Goal: Find specific page/section: Find specific page/section

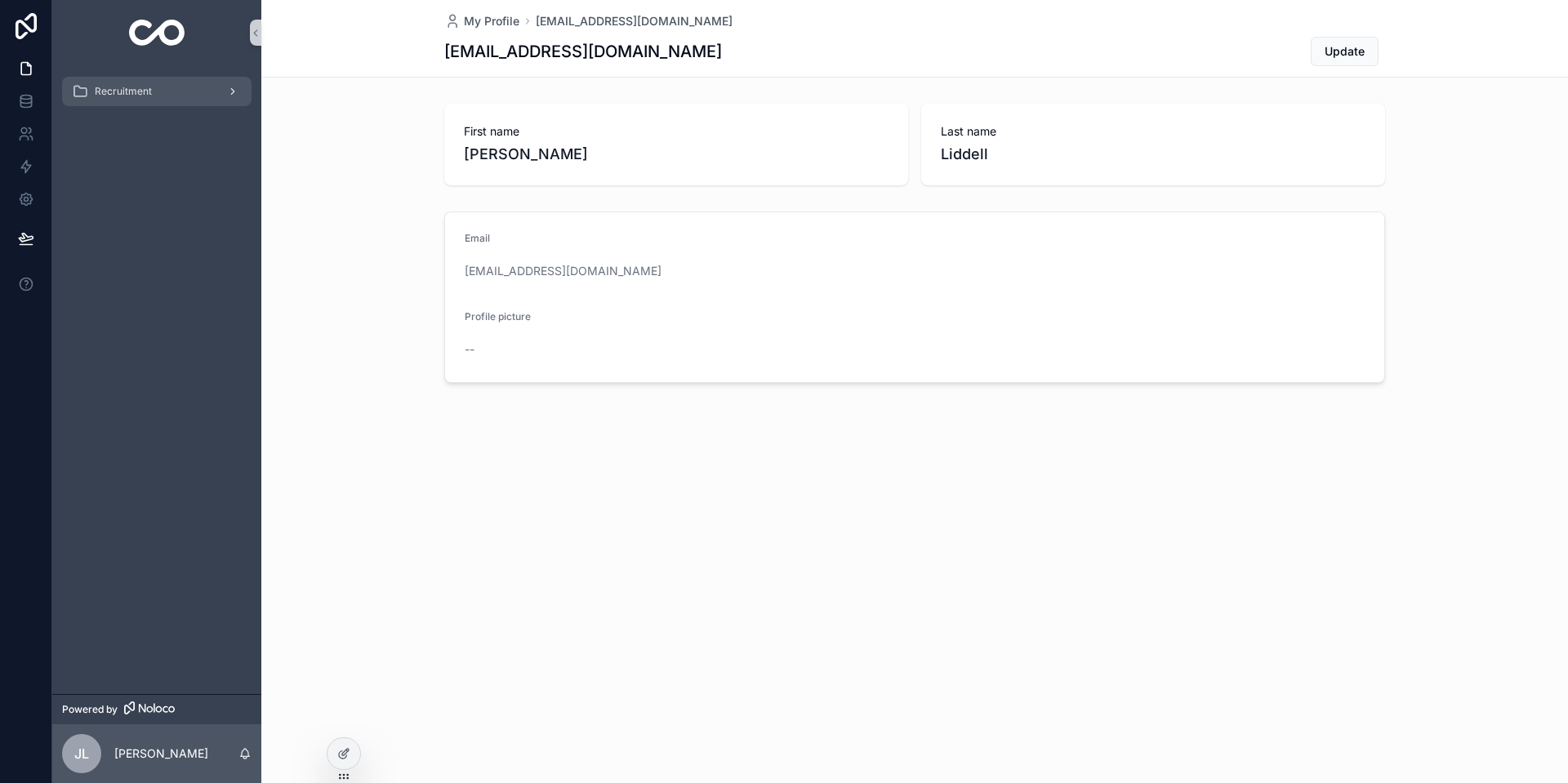
drag, startPoint x: 0, startPoint y: 0, endPoint x: 129, endPoint y: 88, distance: 156.2
click at [129, 88] on span "Recruitment" at bounding box center [123, 91] width 57 height 13
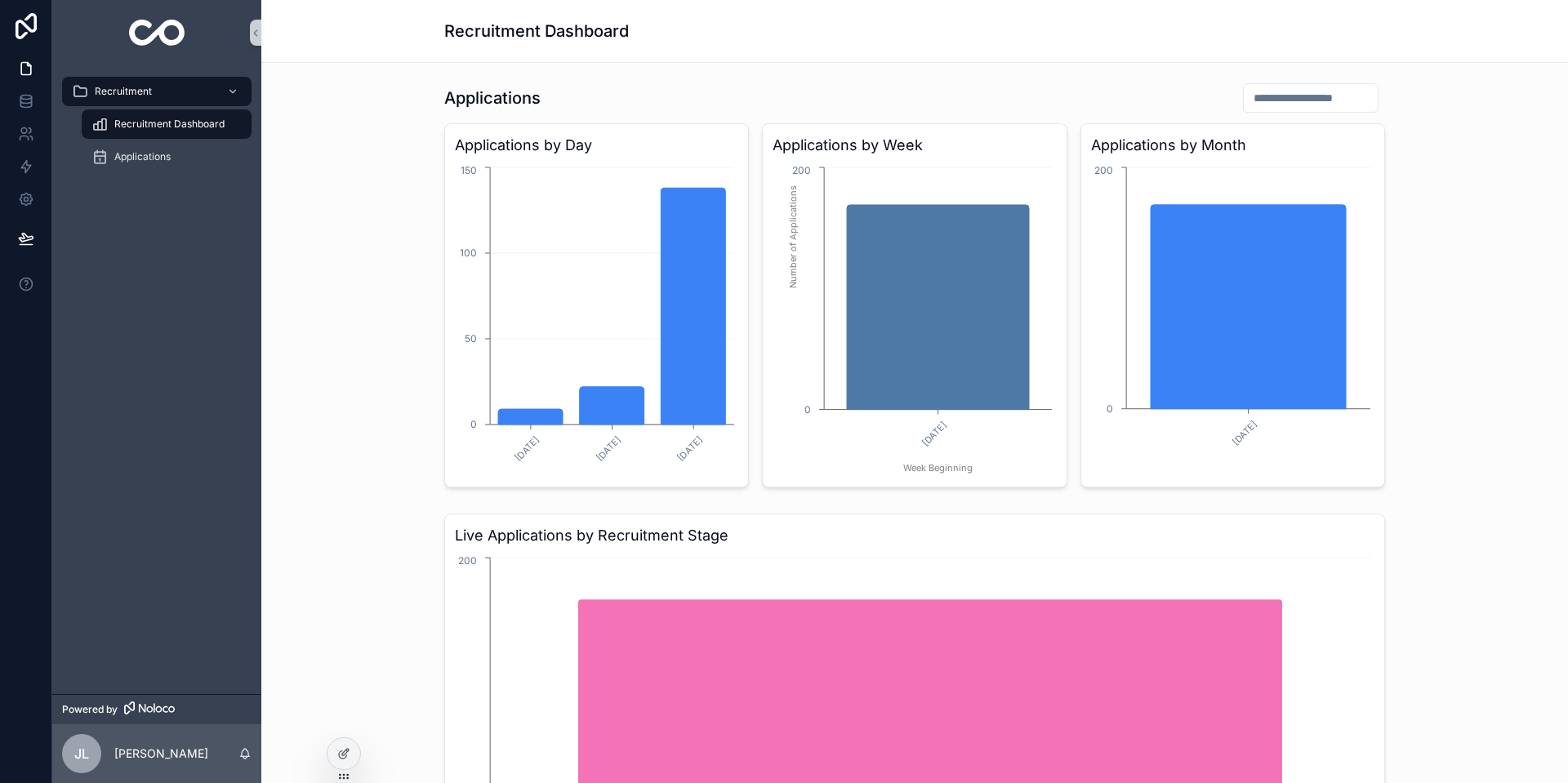
click at [194, 321] on div "Recruitment Recruitment Dashboard Applications" at bounding box center [156, 380] width 209 height 629
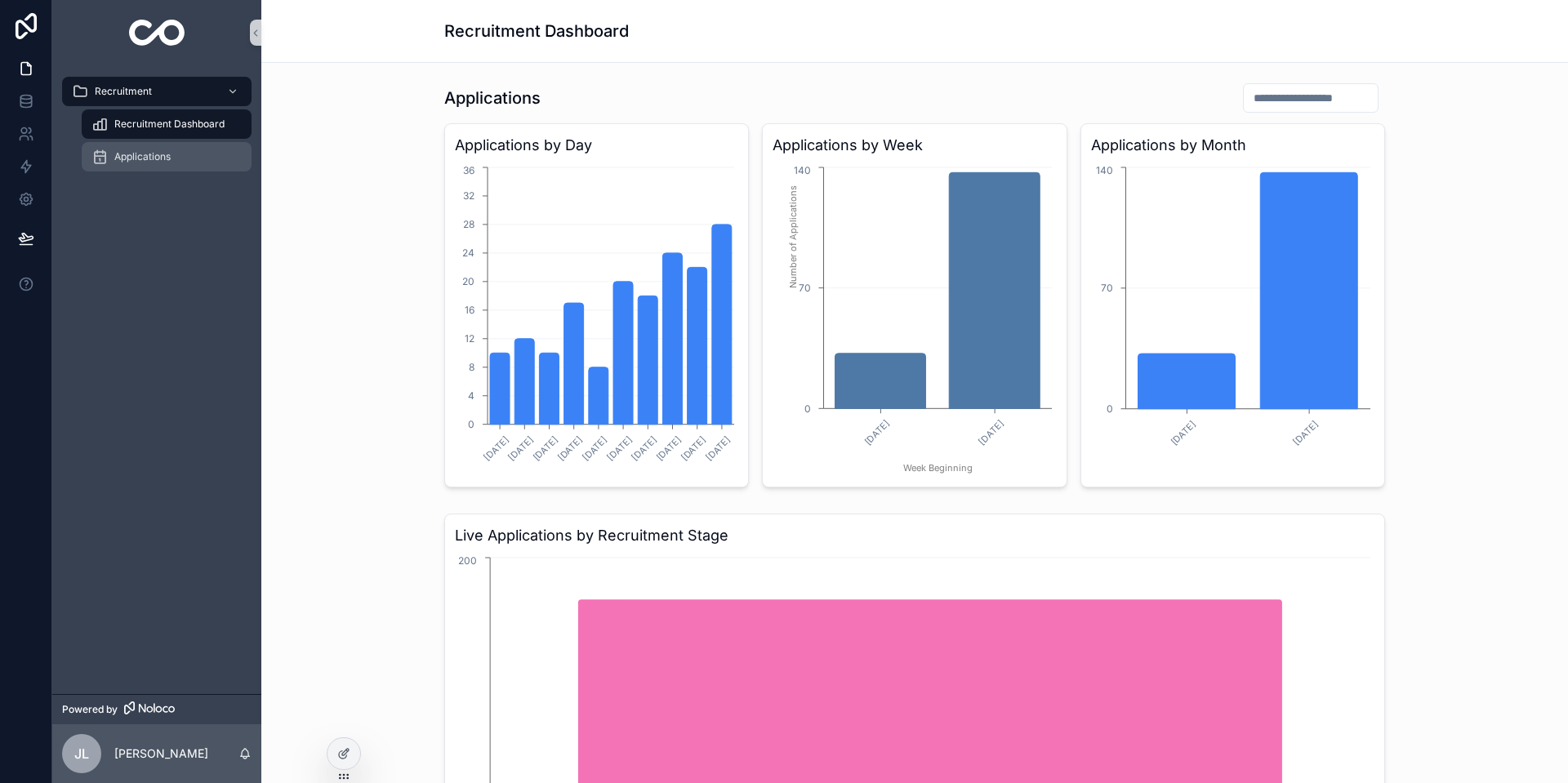
click at [151, 156] on span "Applications" at bounding box center [142, 156] width 56 height 13
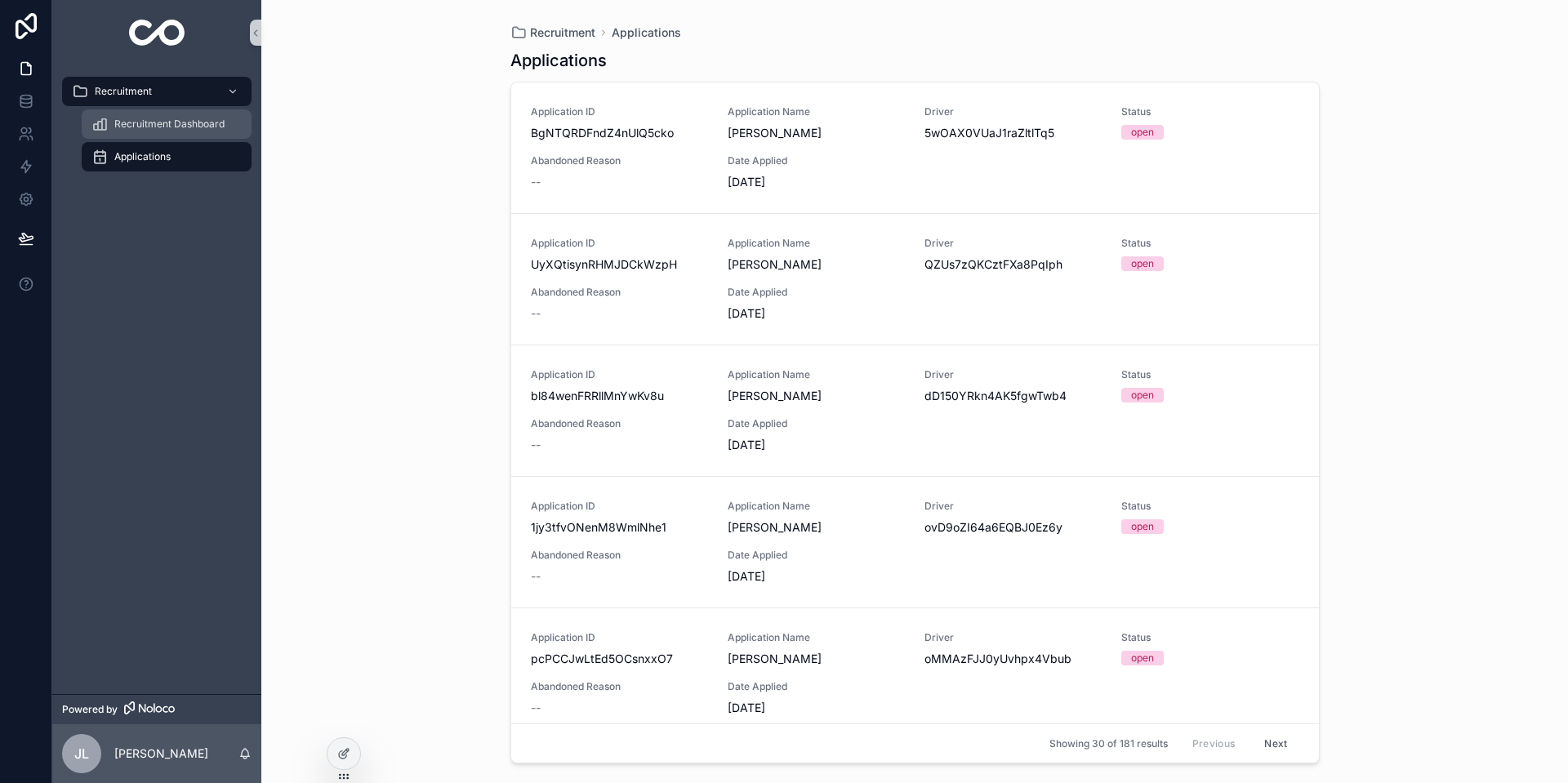
click at [162, 123] on span "Recruitment Dashboard" at bounding box center [169, 124] width 110 height 13
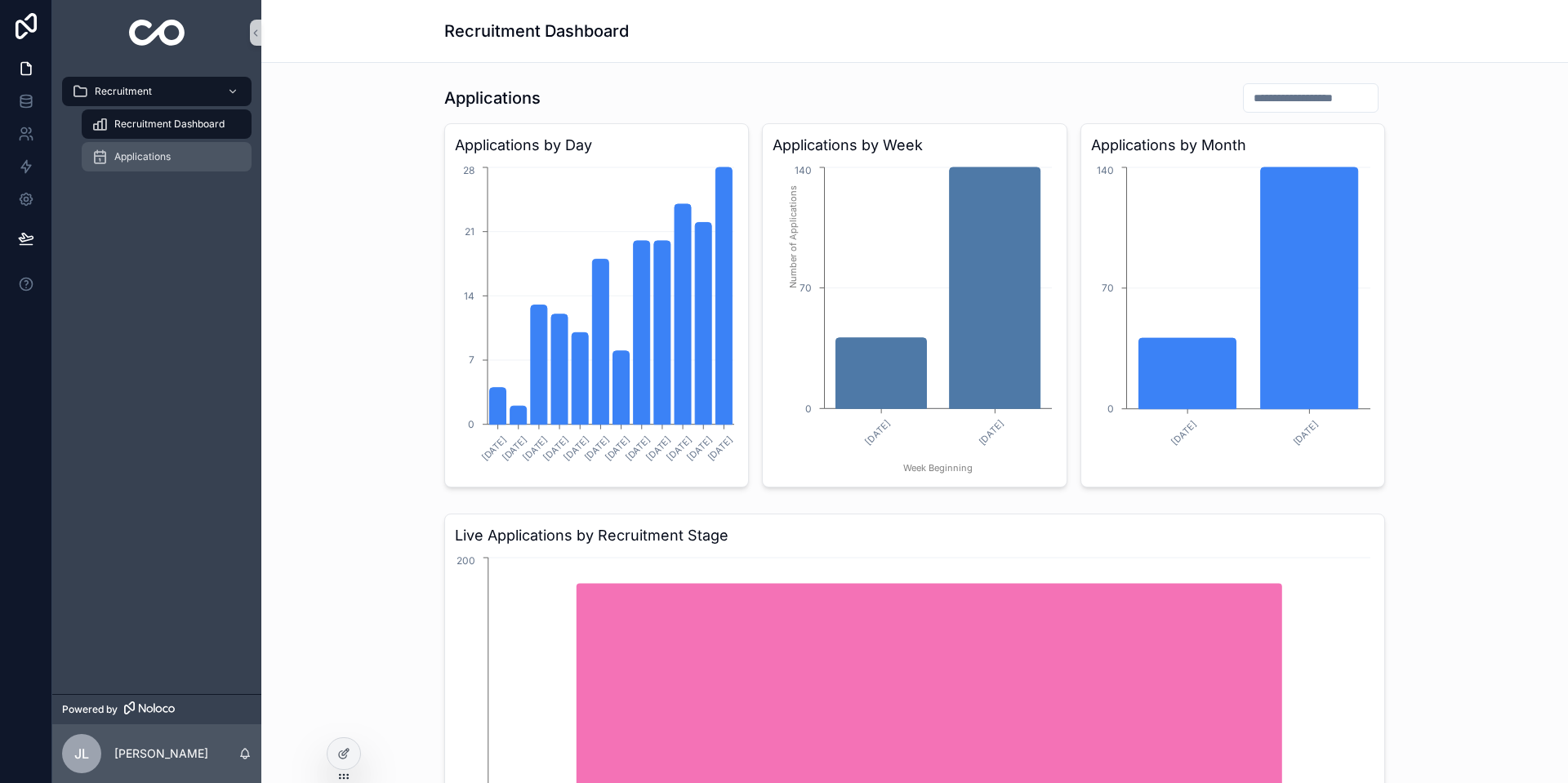
click at [148, 154] on span "Applications" at bounding box center [142, 156] width 56 height 13
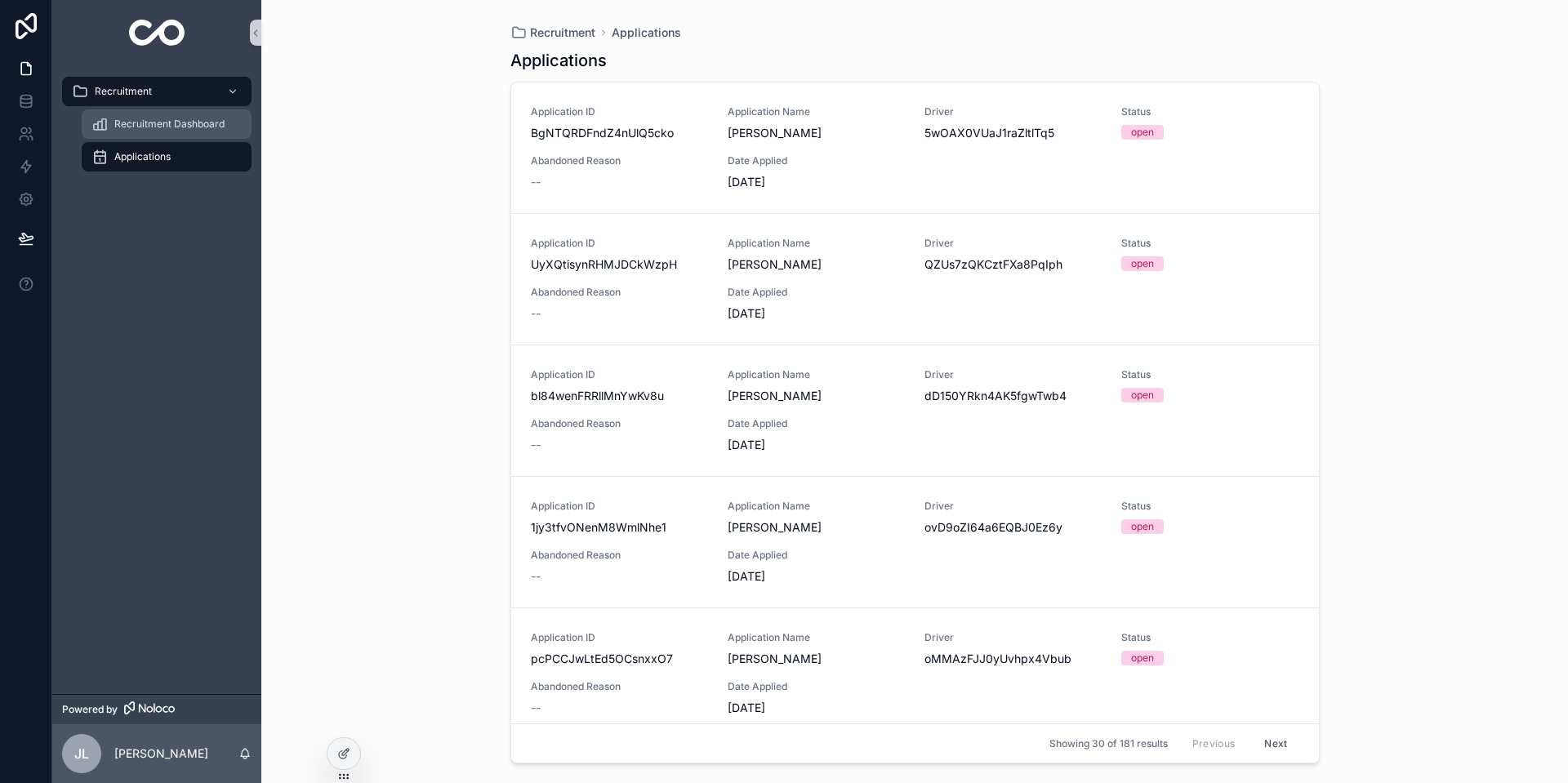
click at [159, 126] on span "Recruitment Dashboard" at bounding box center [169, 124] width 110 height 13
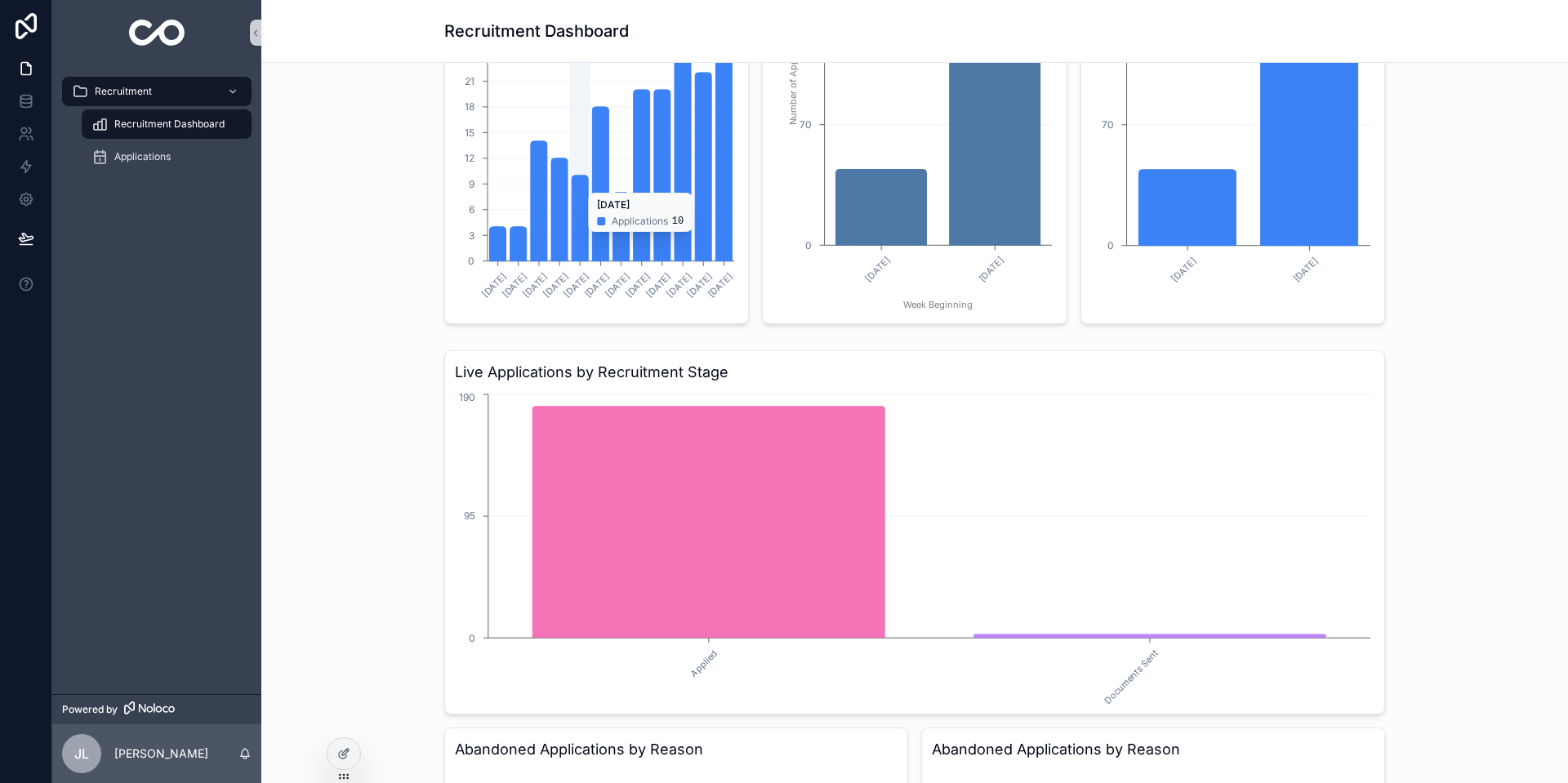
scroll to position [245, 0]
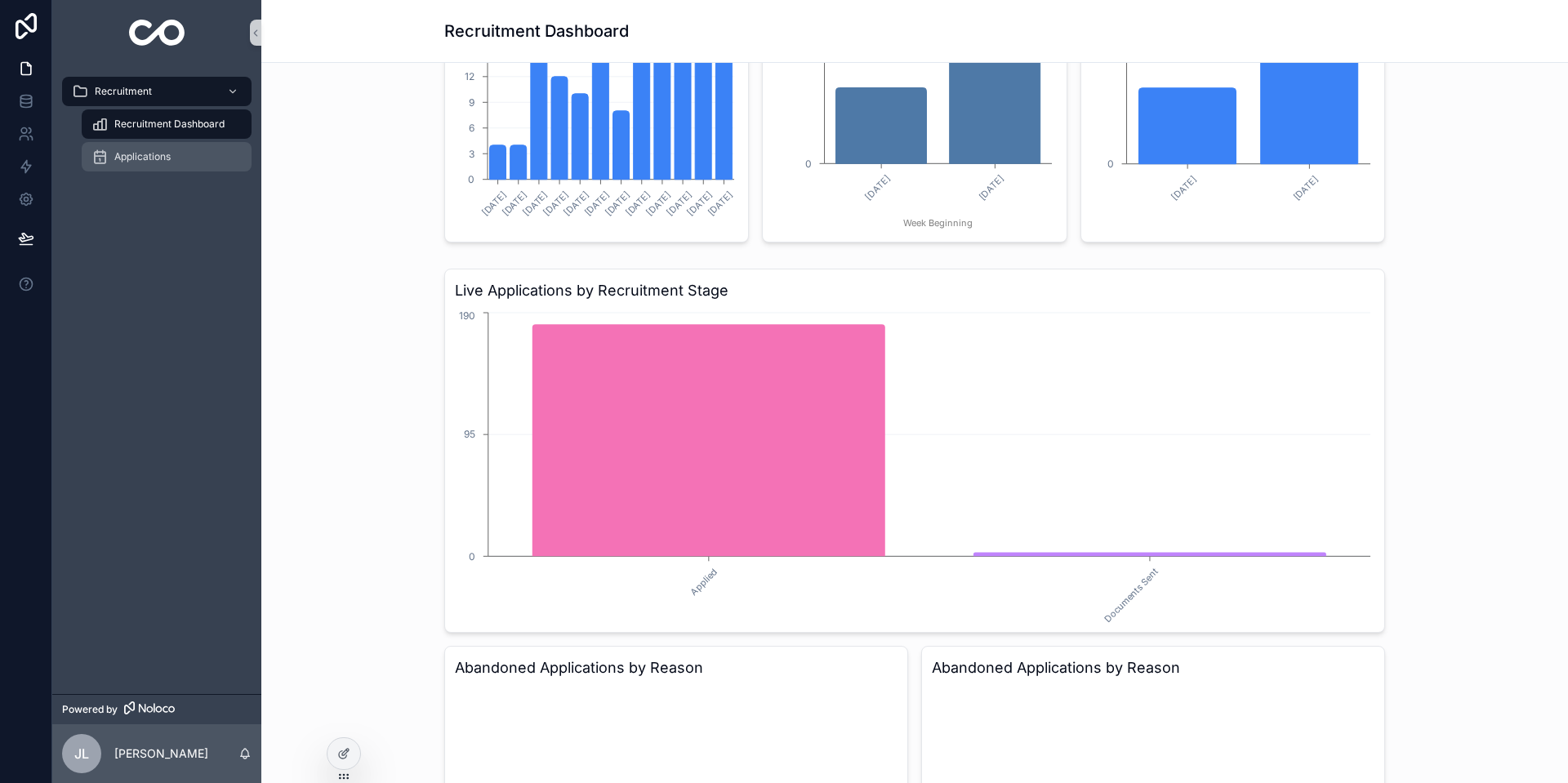
click at [138, 147] on div "Applications" at bounding box center [166, 156] width 150 height 26
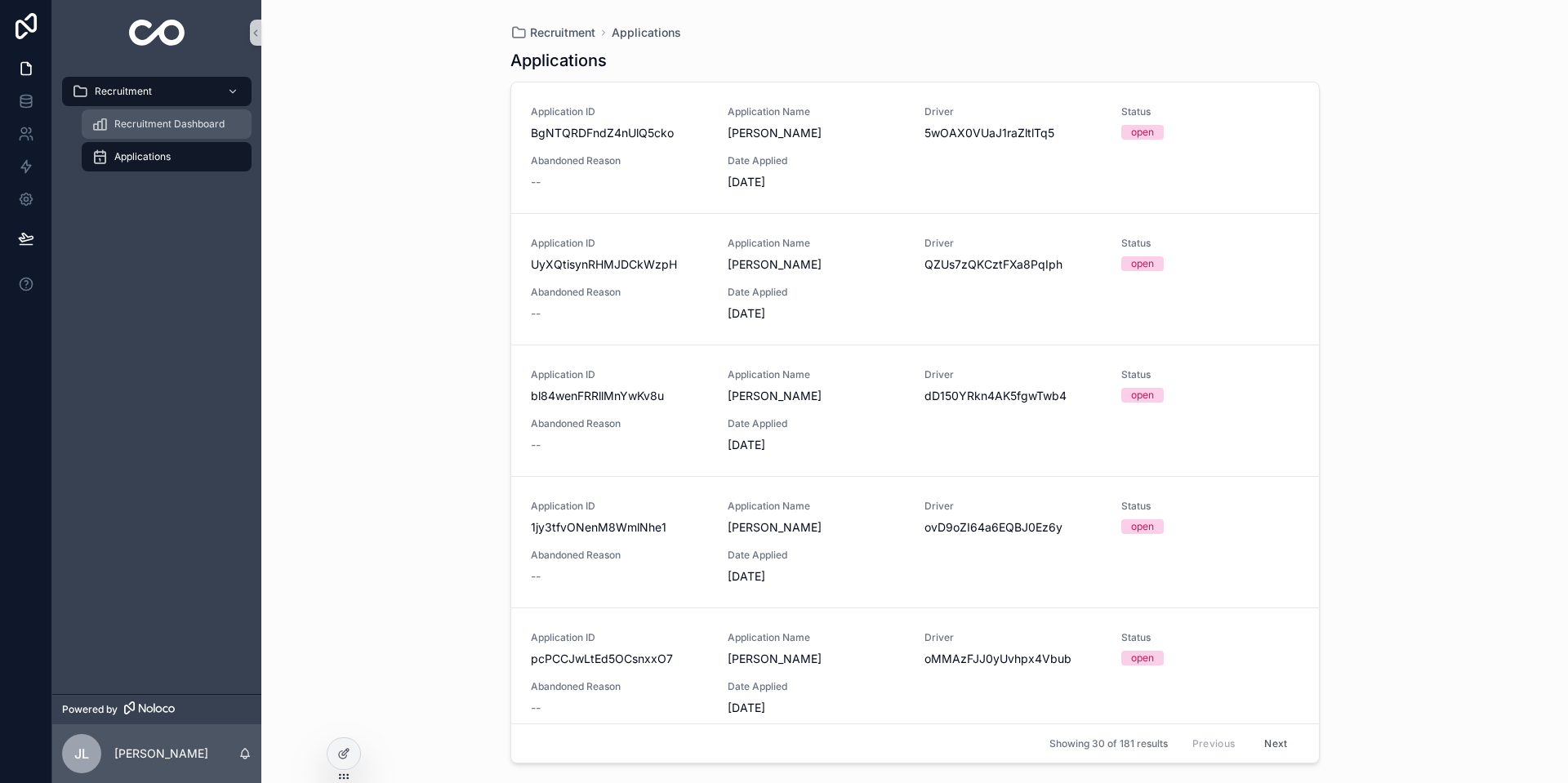
click at [147, 123] on span "Recruitment Dashboard" at bounding box center [169, 124] width 110 height 13
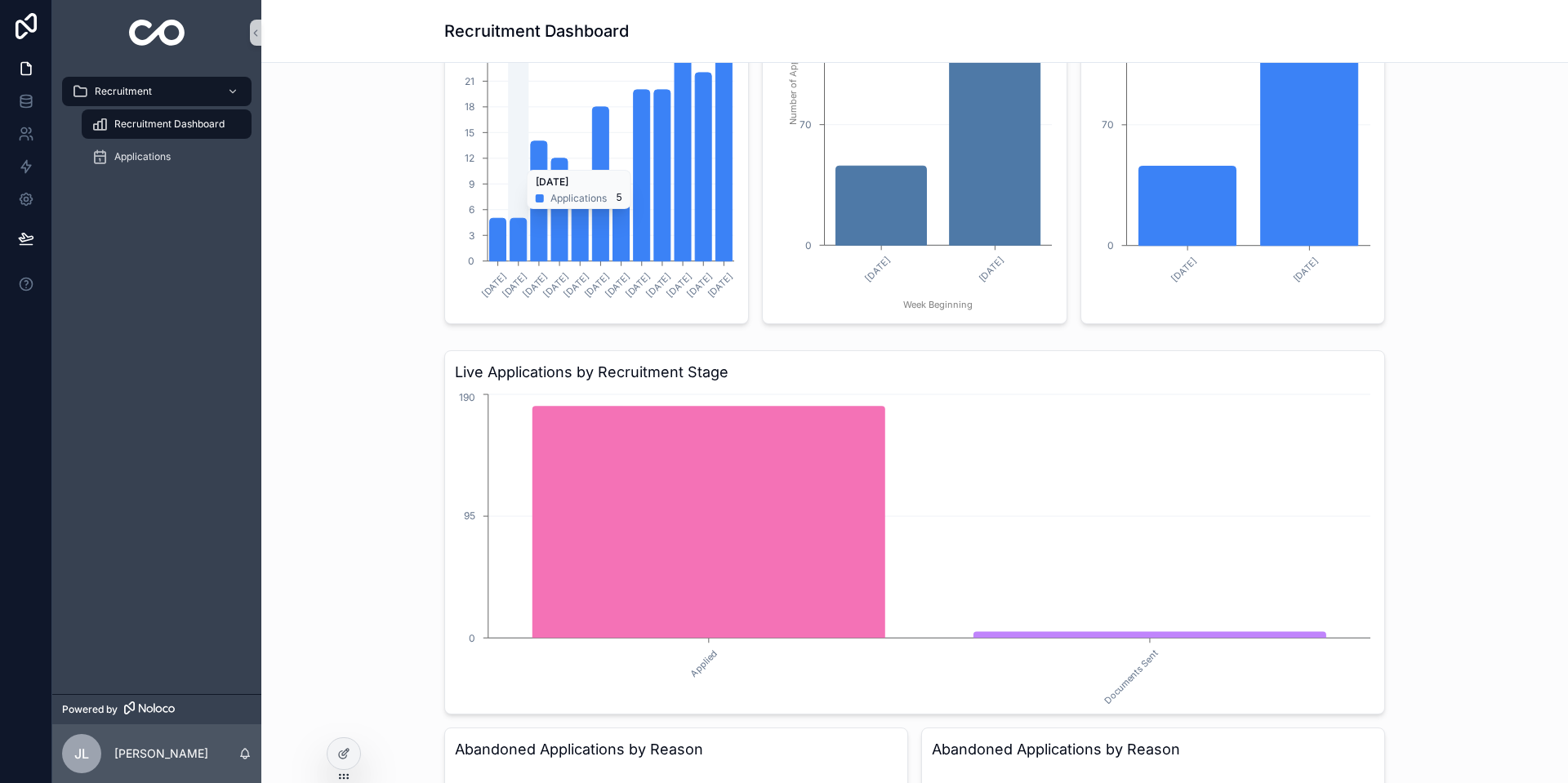
scroll to position [245, 0]
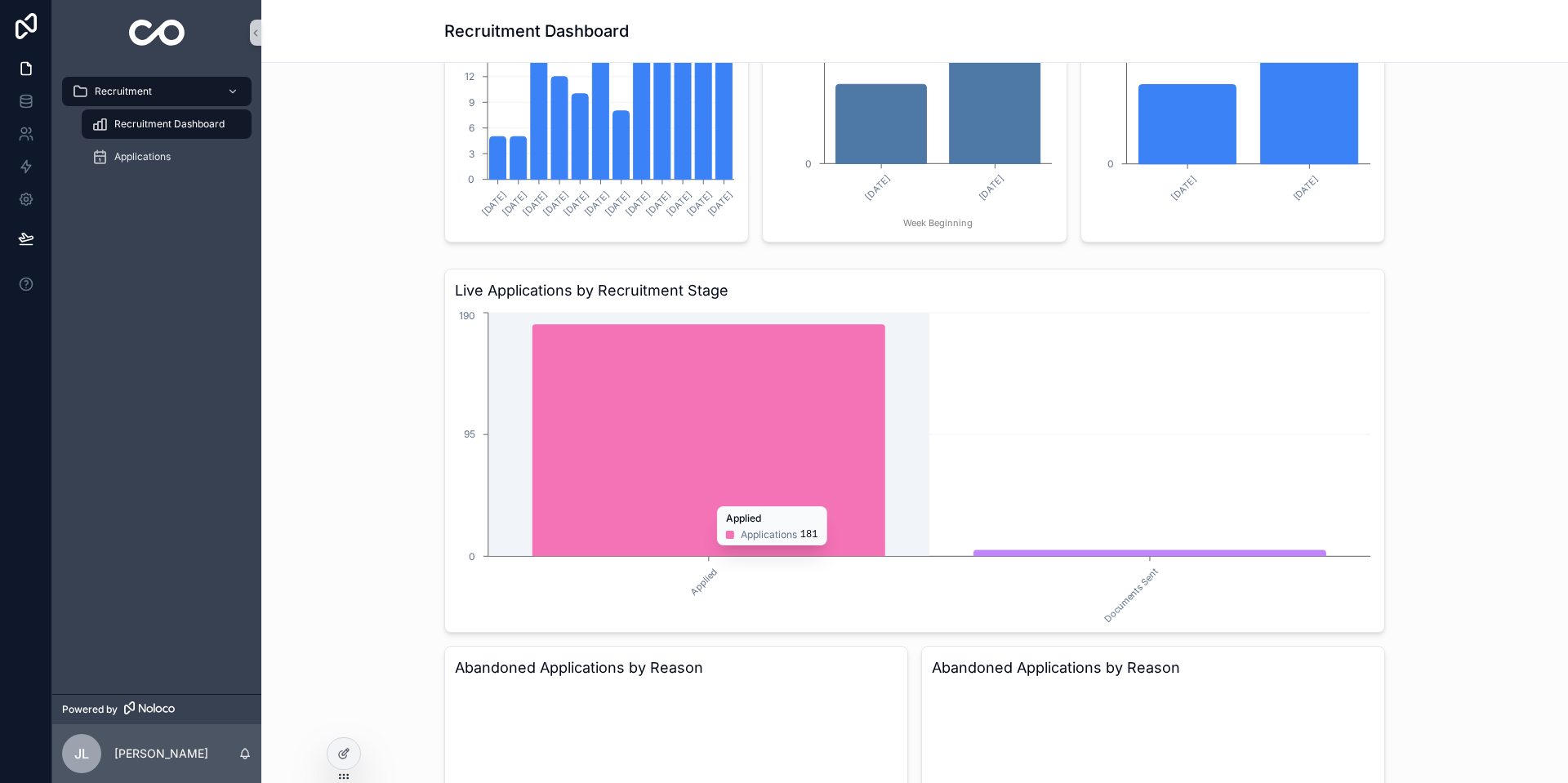
click at [668, 498] on icon "chart" at bounding box center [709, 441] width 353 height 232
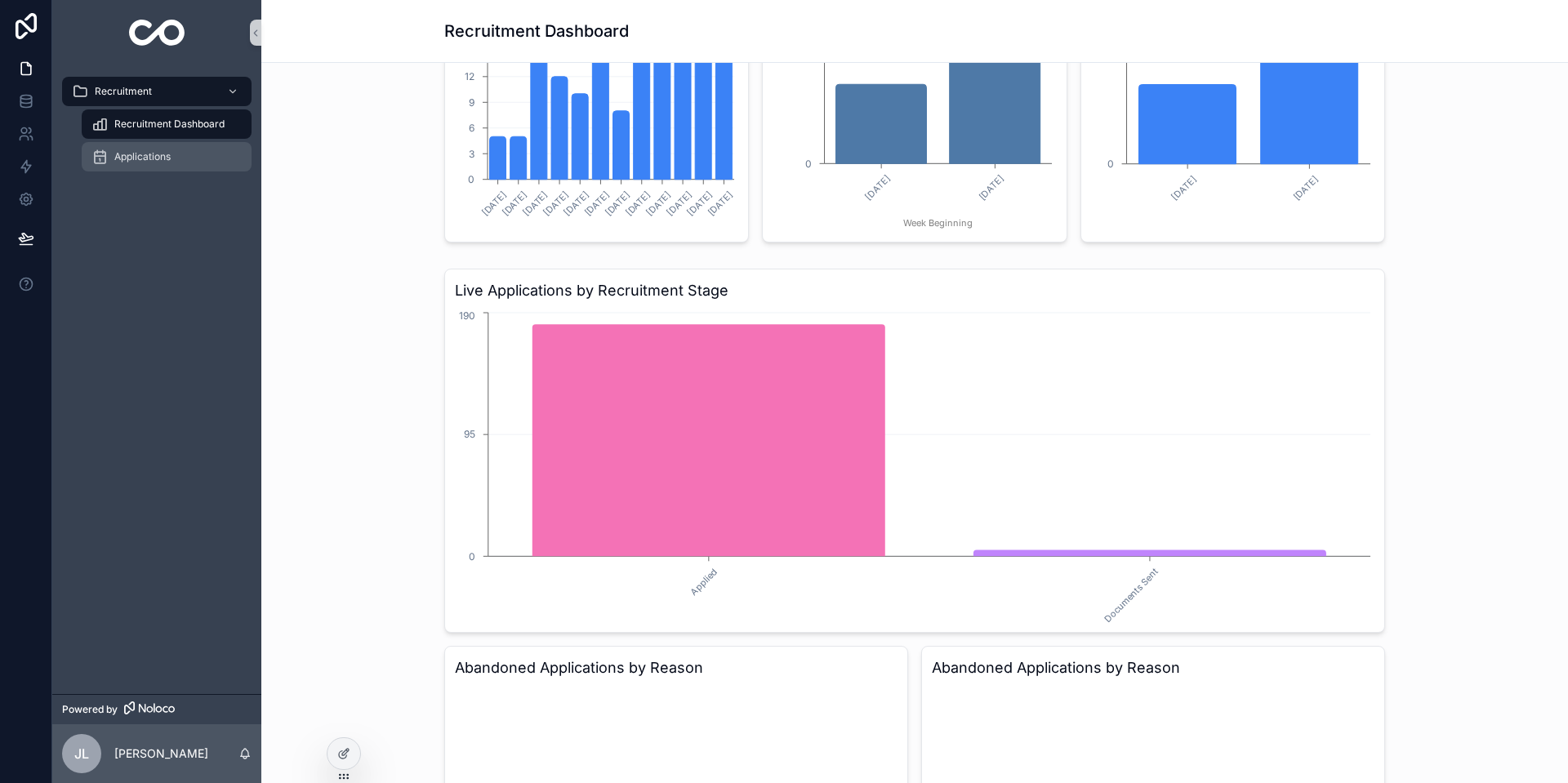
click at [130, 155] on span "Applications" at bounding box center [142, 156] width 56 height 13
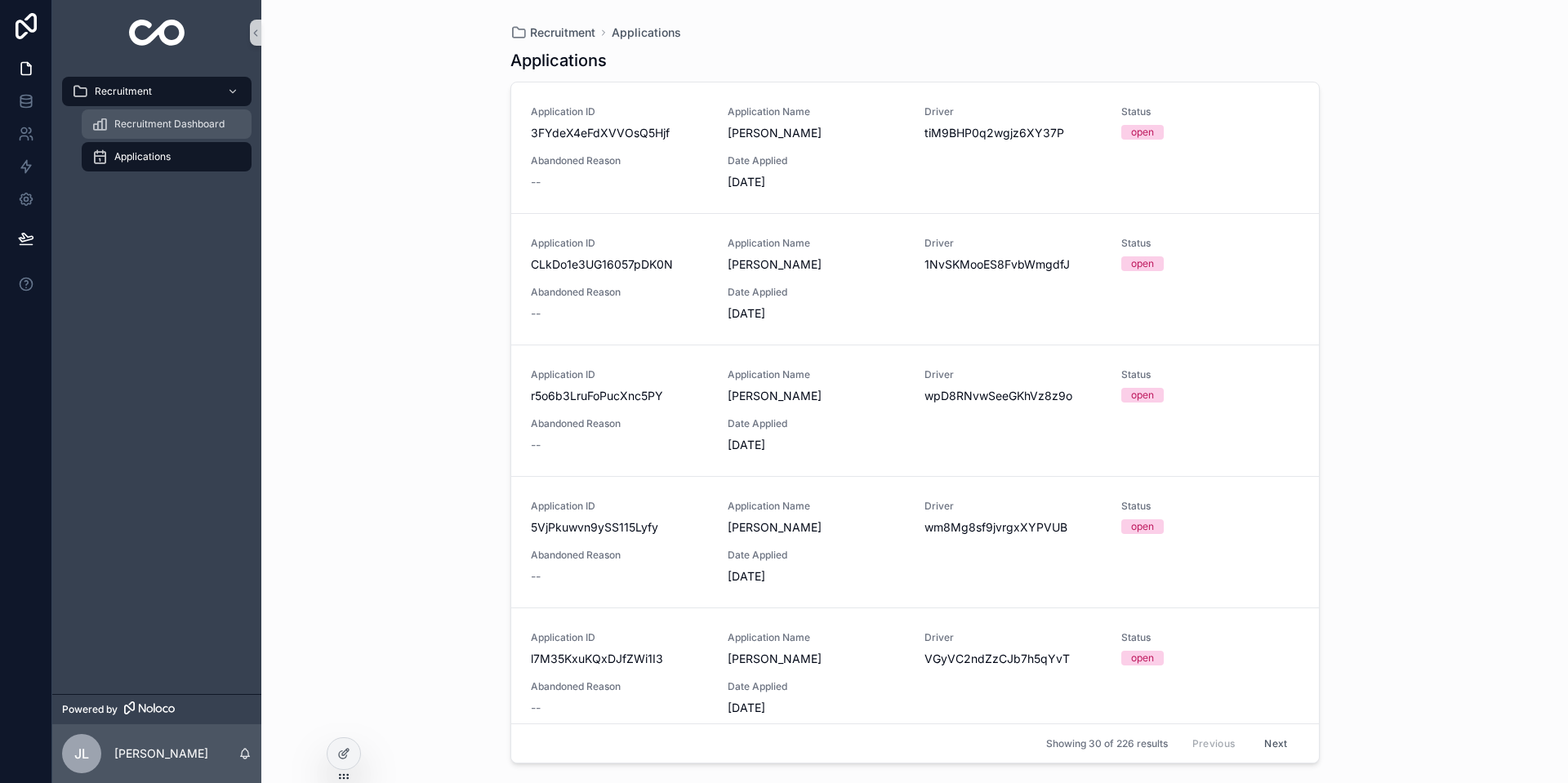
click at [161, 121] on span "Recruitment Dashboard" at bounding box center [169, 124] width 110 height 13
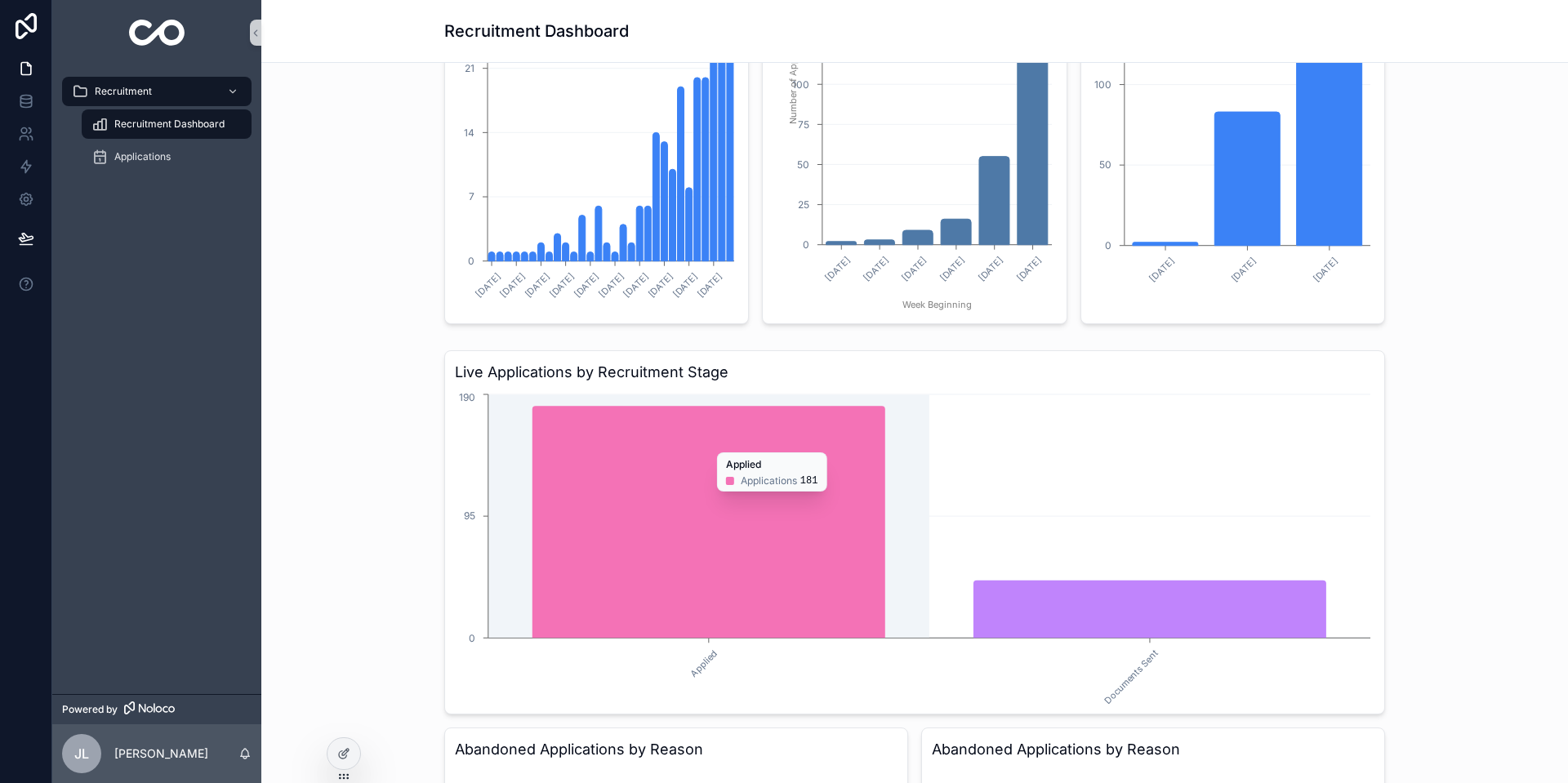
scroll to position [81, 0]
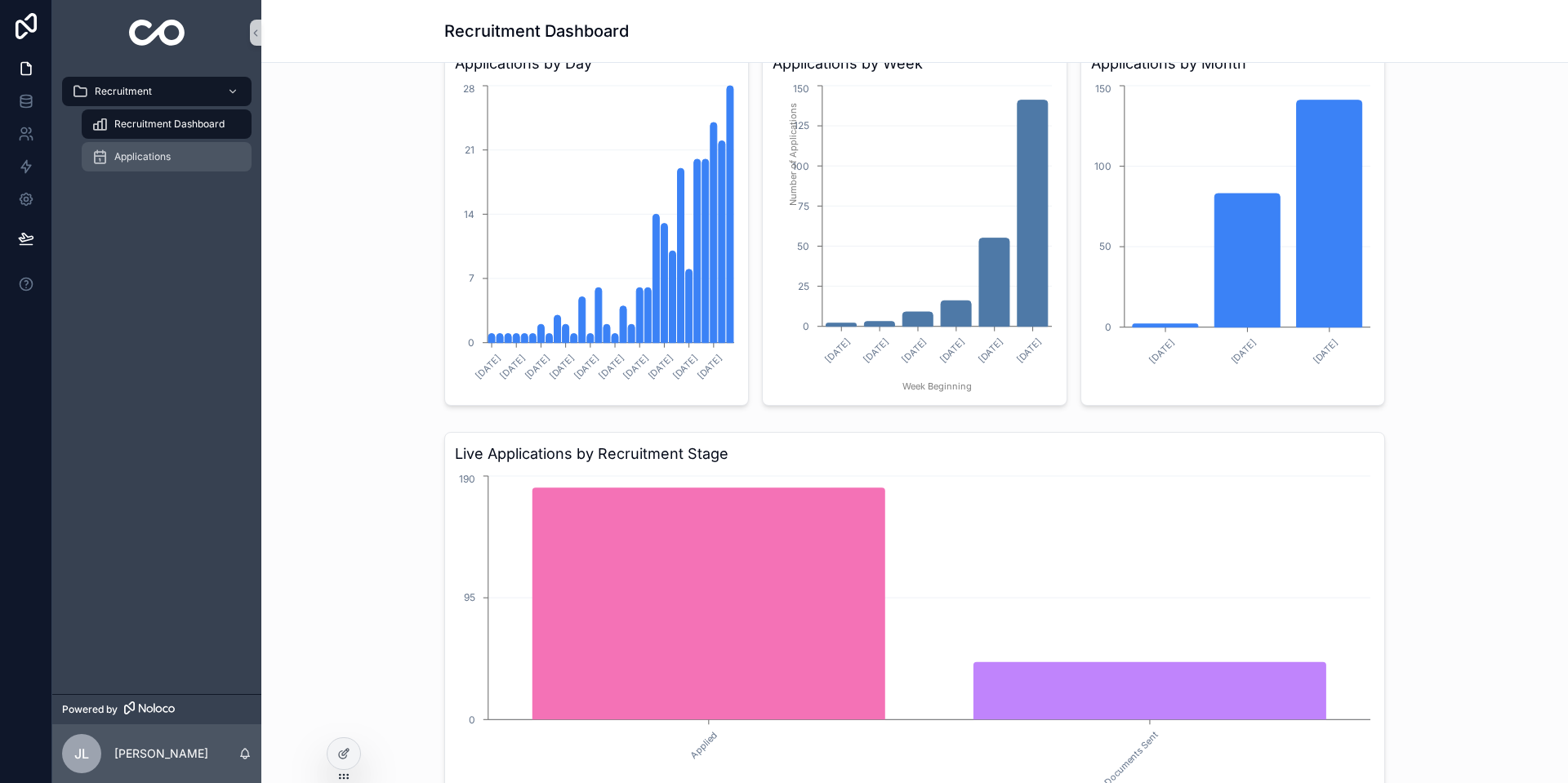
drag, startPoint x: 151, startPoint y: 153, endPoint x: 153, endPoint y: 138, distance: 15.1
click at [151, 153] on span "Applications" at bounding box center [142, 156] width 56 height 13
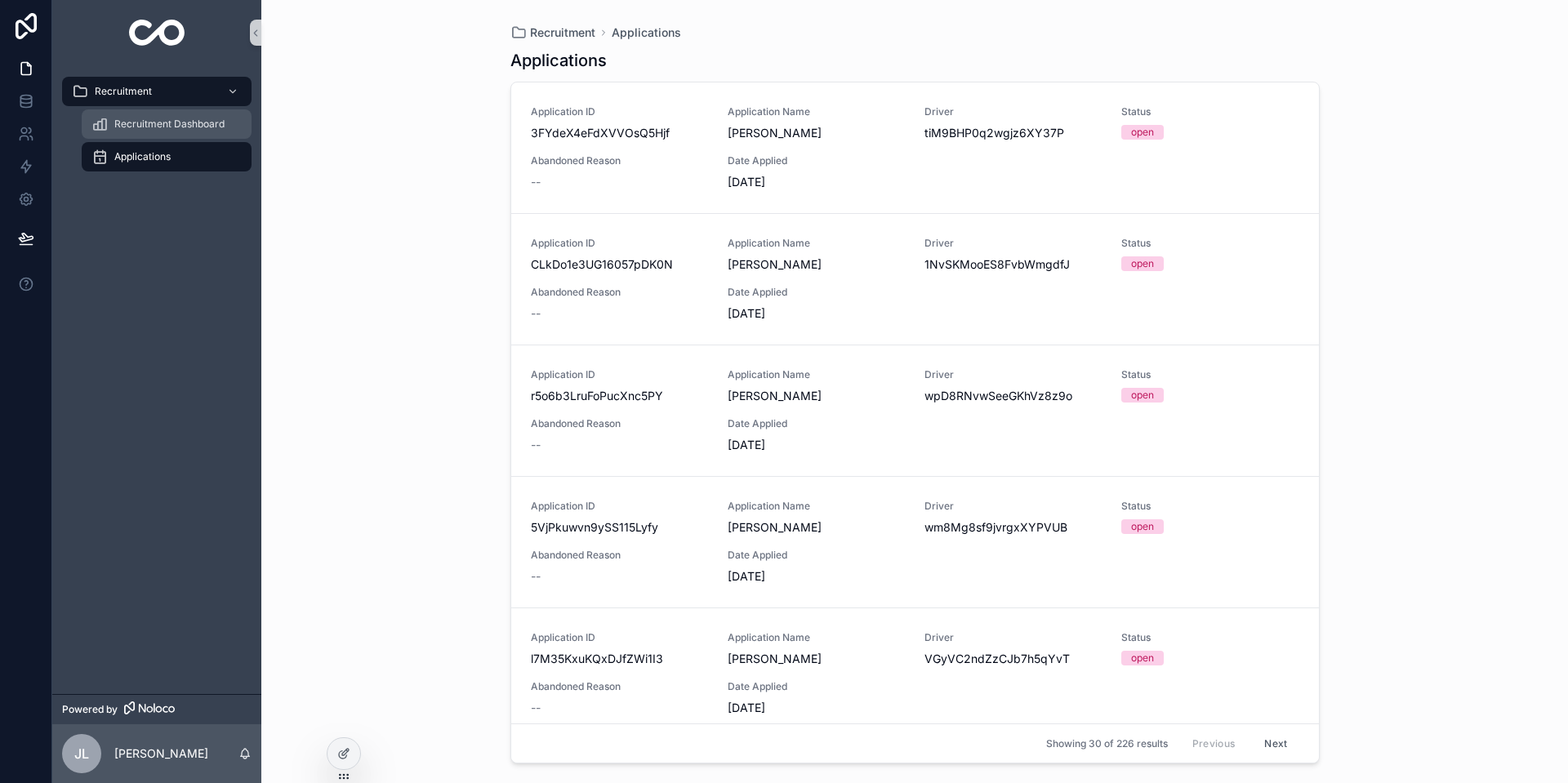
click at [155, 122] on span "Recruitment Dashboard" at bounding box center [169, 124] width 110 height 13
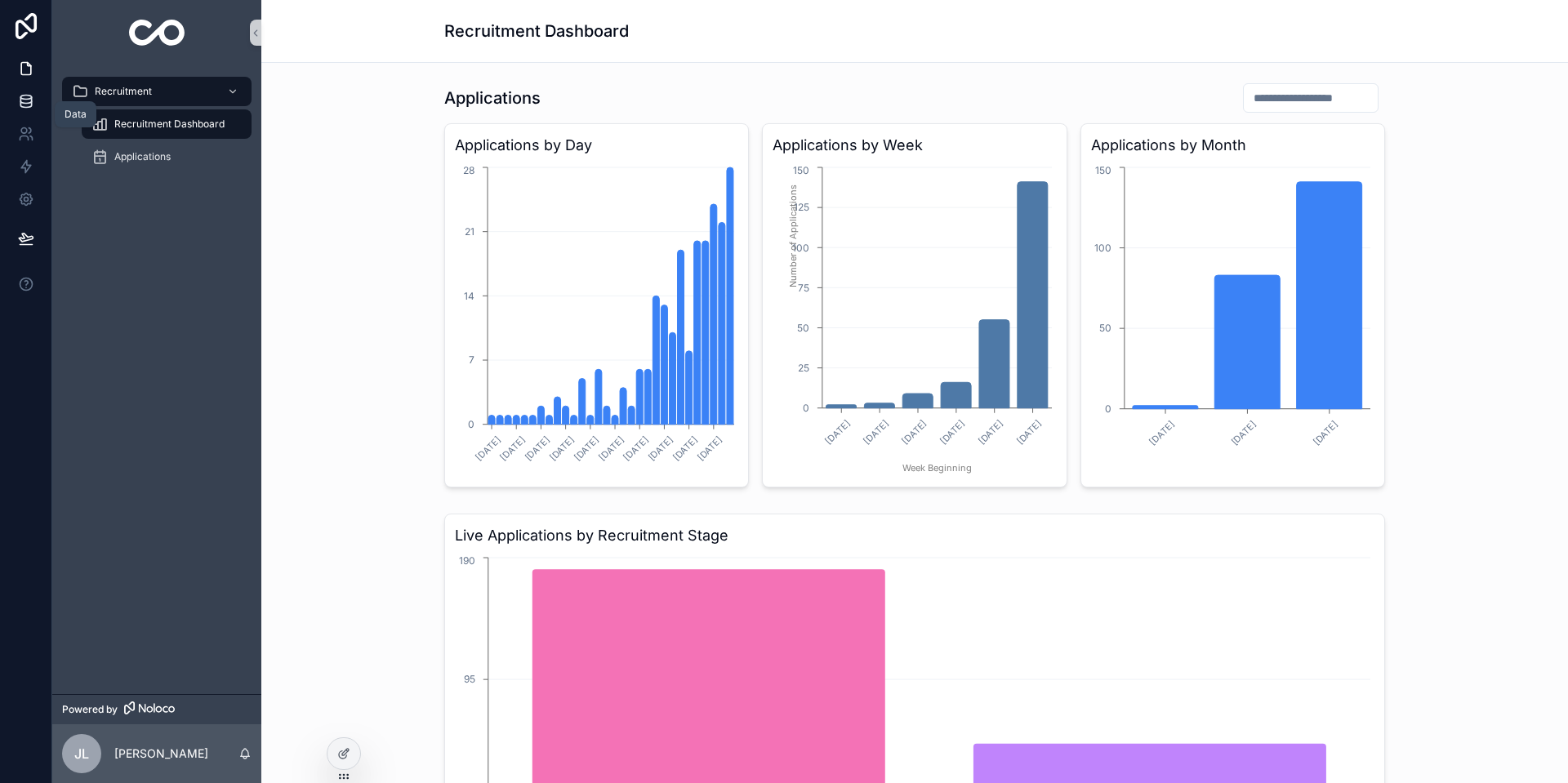
click at [25, 101] on icon at bounding box center [26, 101] width 16 height 16
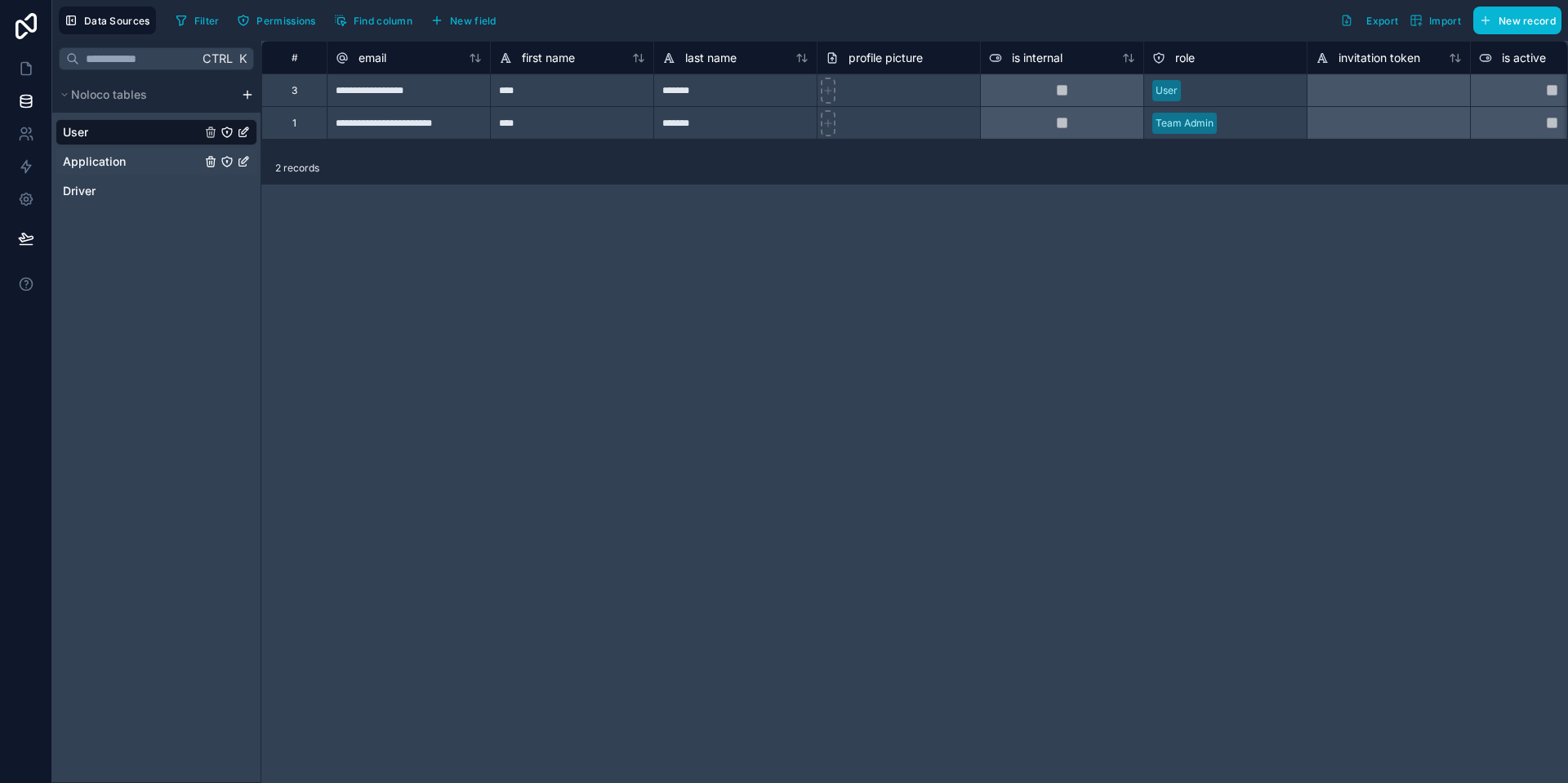
click at [98, 160] on span "Application" at bounding box center [94, 162] width 63 height 16
